Goal: Use online tool/utility

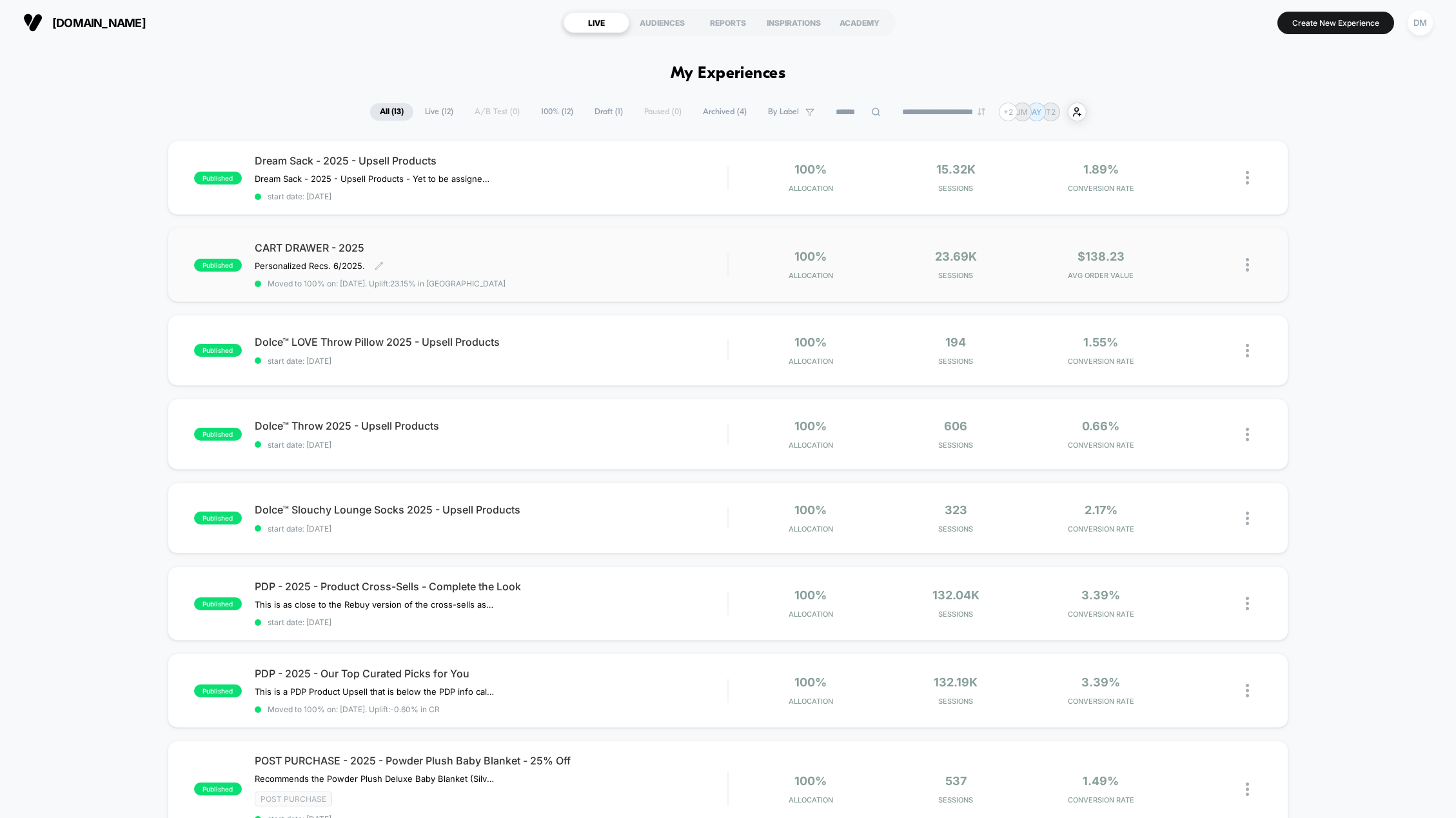
click at [300, 249] on span "CART DRAWER - 2025" at bounding box center [491, 248] width 474 height 13
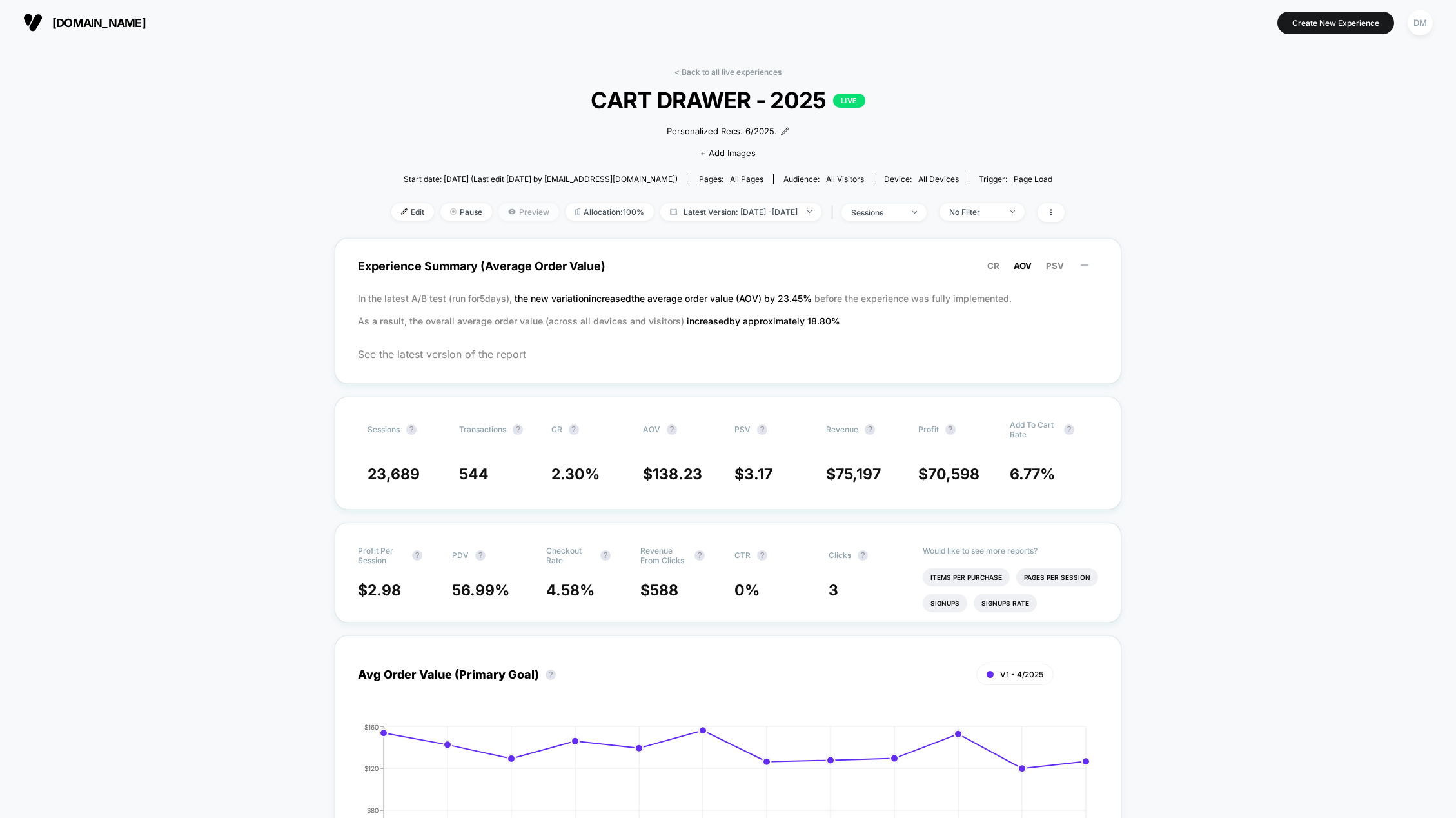
click at [520, 214] on span "Preview" at bounding box center [528, 212] width 60 height 18
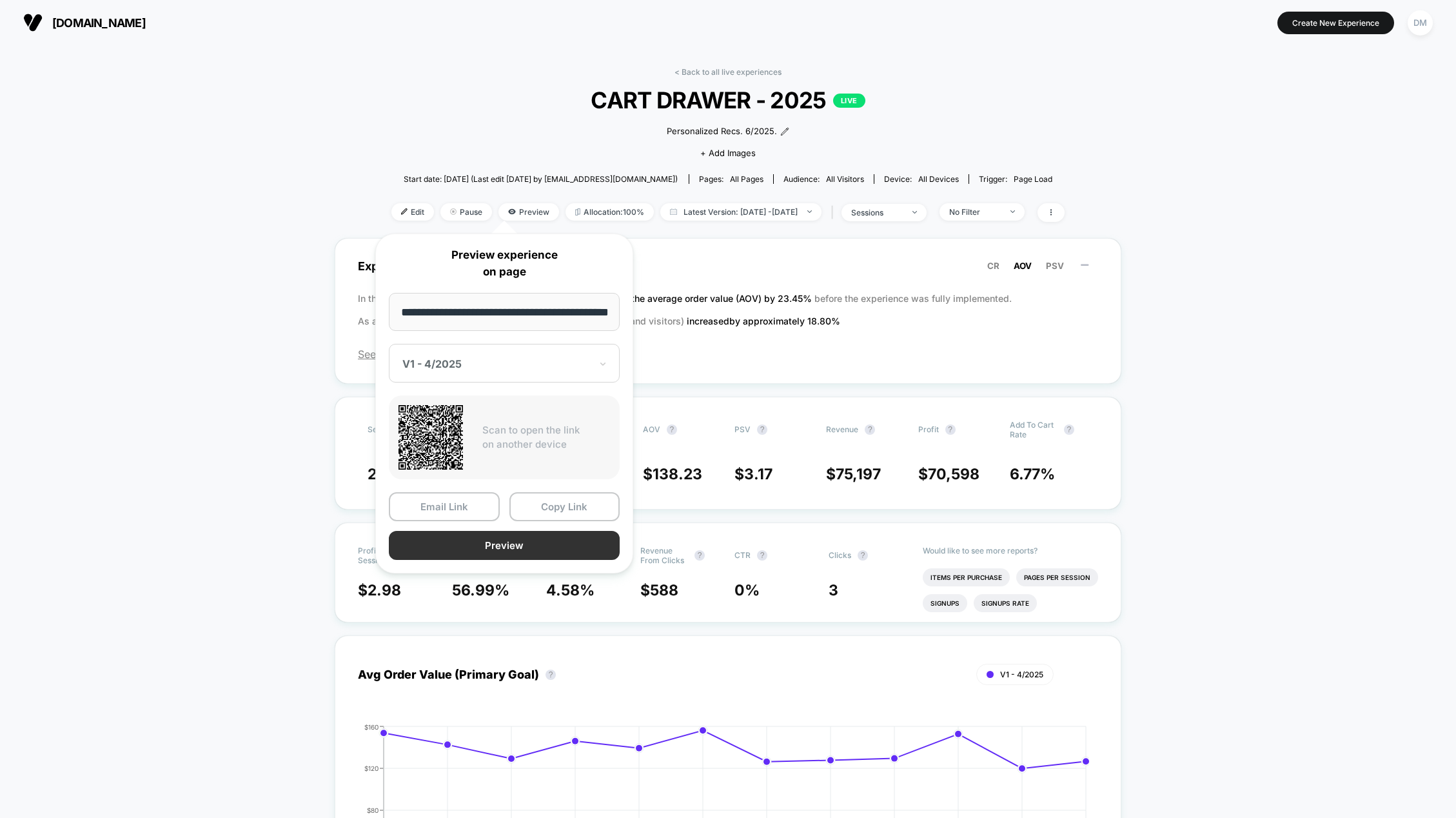
click at [458, 543] on button "Preview" at bounding box center [504, 545] width 231 height 29
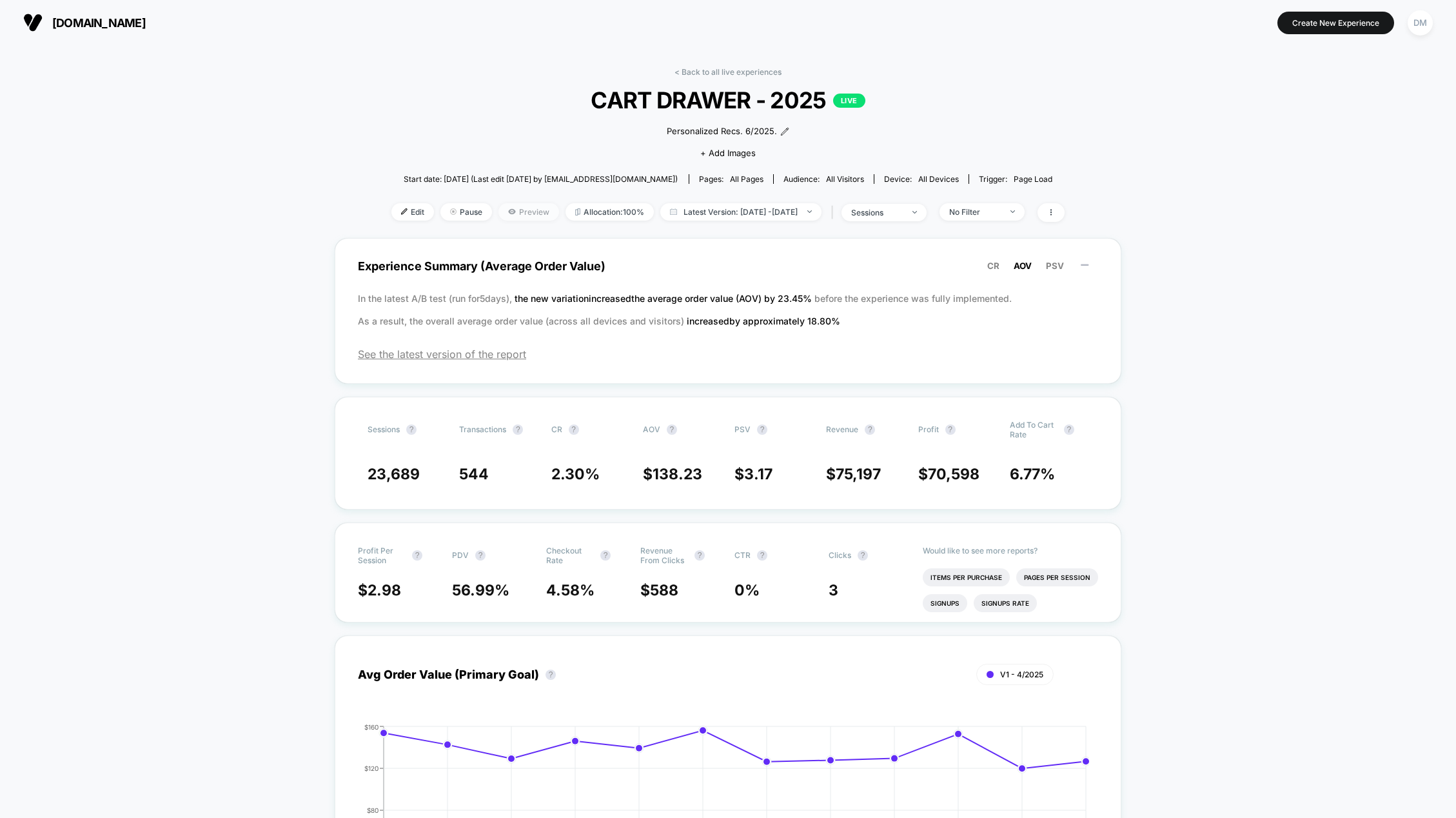
click at [498, 215] on span "Preview" at bounding box center [528, 212] width 60 height 18
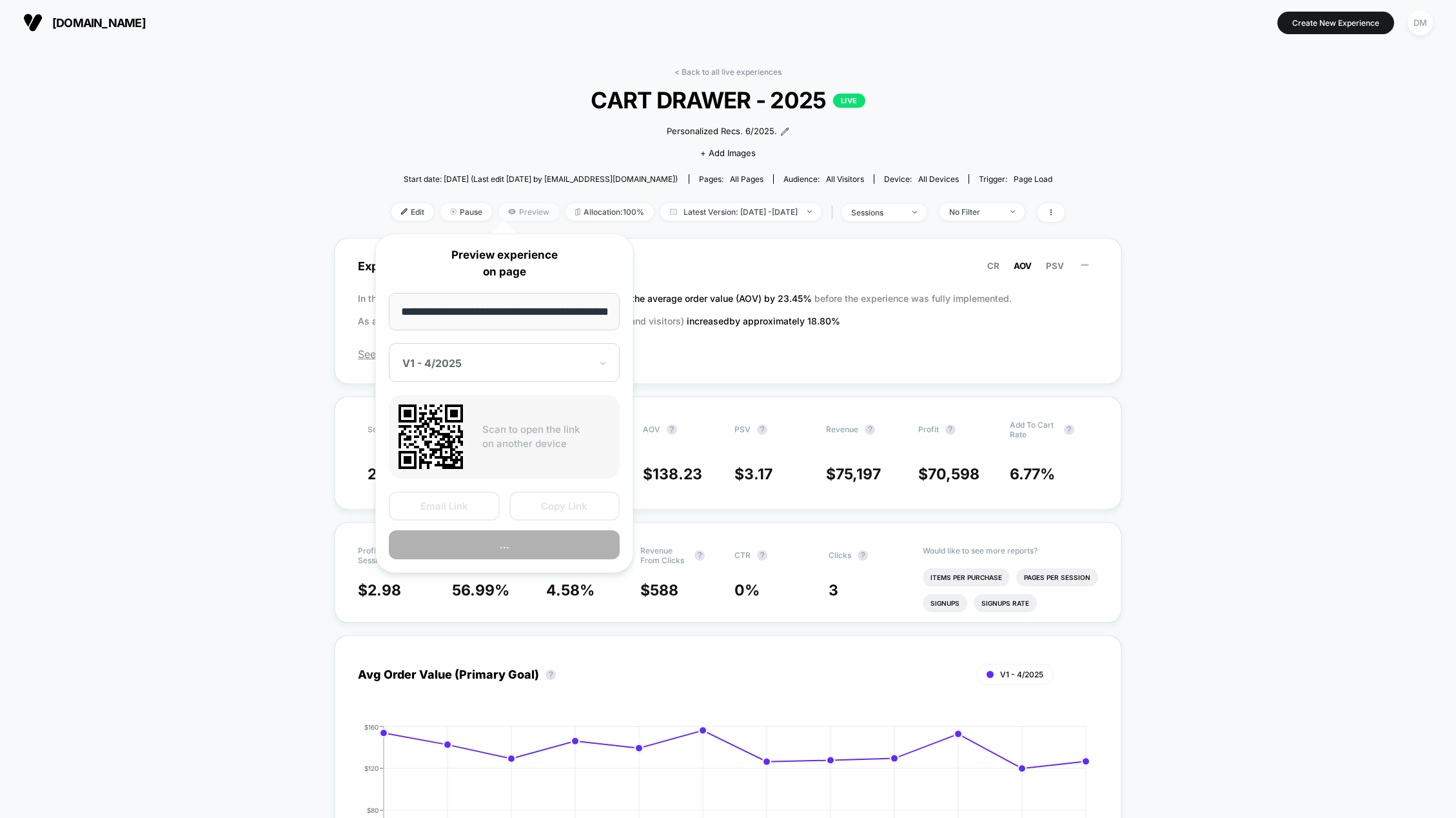
scroll to position [0, 11]
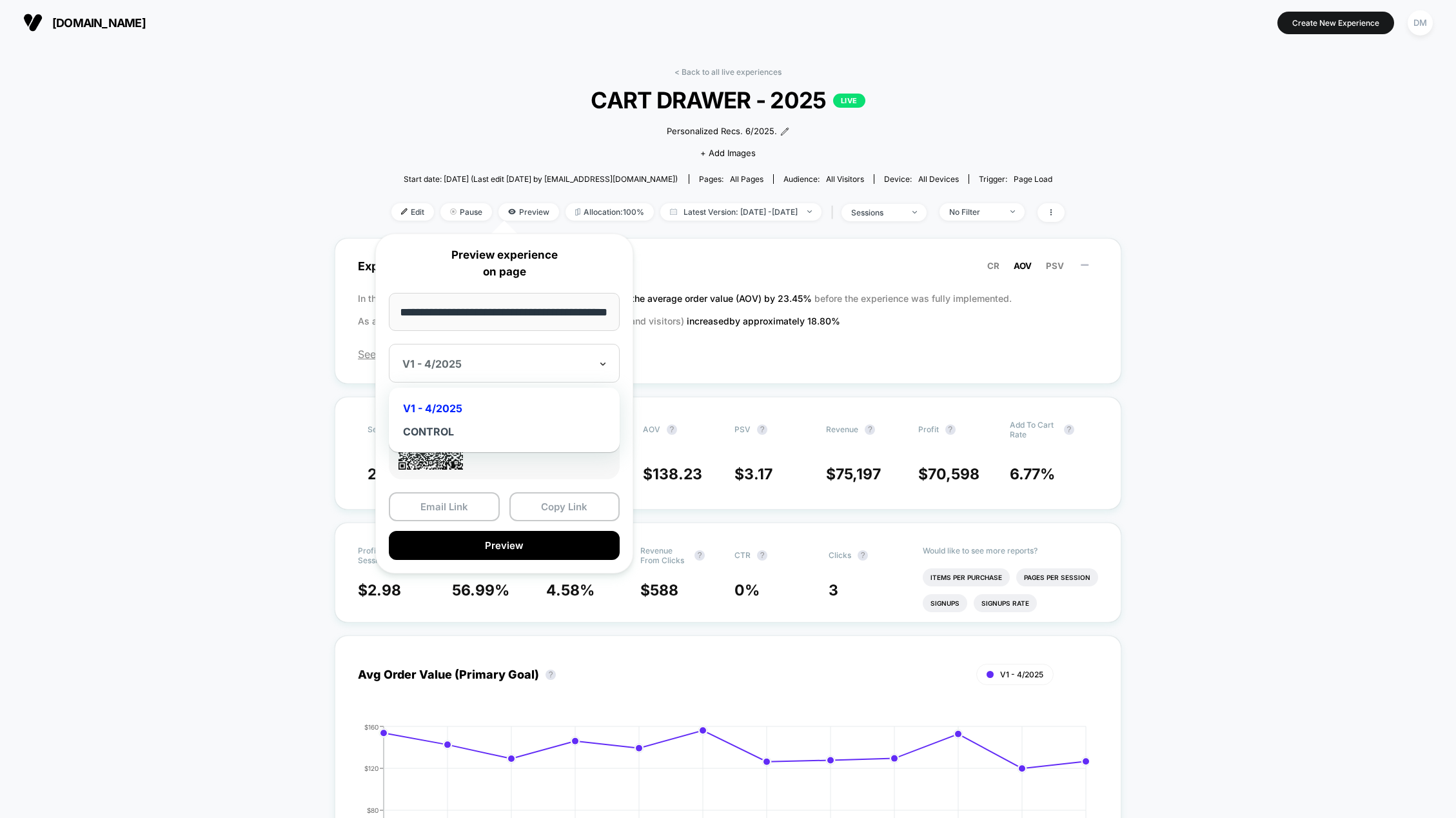
click at [606, 357] on icon at bounding box center [603, 364] width 9 height 13
click at [431, 429] on div "CONTROL" at bounding box center [504, 431] width 218 height 23
click at [494, 556] on button "Preview" at bounding box center [504, 545] width 231 height 29
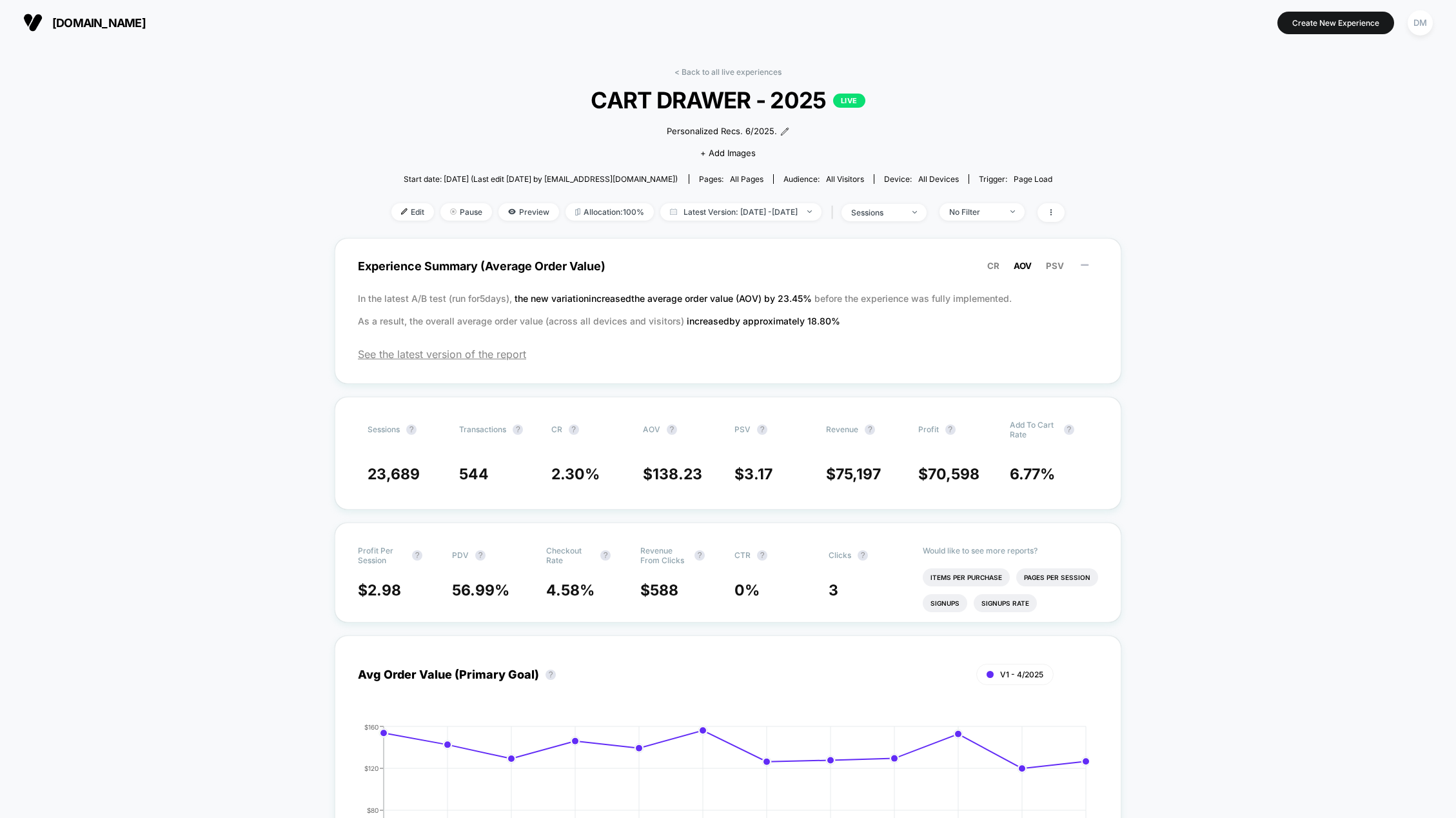
click at [103, 30] on button "[DOMAIN_NAME]" at bounding box center [84, 23] width 130 height 21
